Goal: Transaction & Acquisition: Purchase product/service

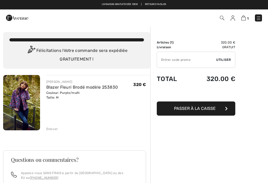
click at [28, 101] on img at bounding box center [21, 102] width 37 height 55
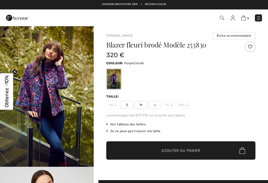
checkbox input "true"
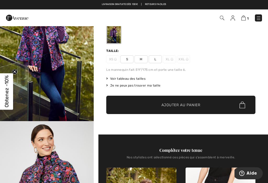
click at [244, 18] on img at bounding box center [243, 17] width 4 height 5
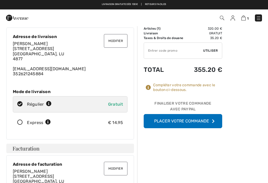
scroll to position [13, 0]
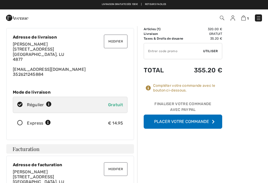
click at [26, 124] on icon at bounding box center [20, 122] width 14 height 5
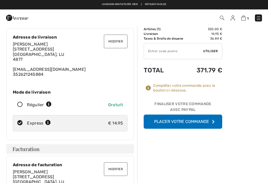
click at [195, 127] on button "Placer votre commande" at bounding box center [183, 121] width 78 height 14
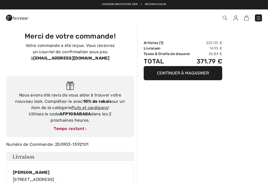
checkbox input "true"
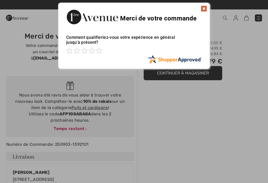
click at [204, 10] on img at bounding box center [204, 8] width 6 height 6
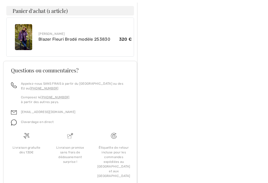
scroll to position [305, 0]
